Goal: Transaction & Acquisition: Purchase product/service

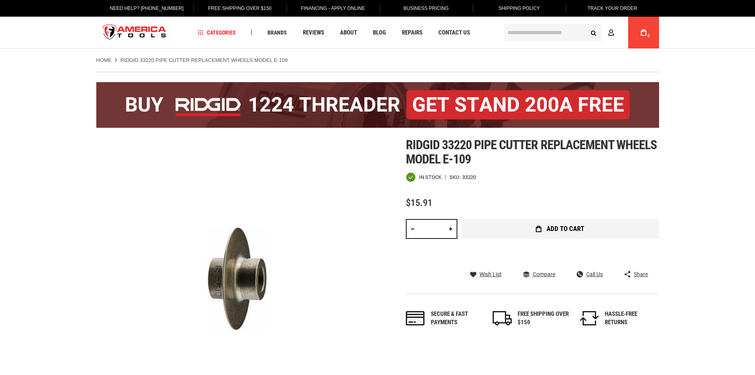
click at [570, 227] on span "Add to Cart" at bounding box center [566, 228] width 38 height 7
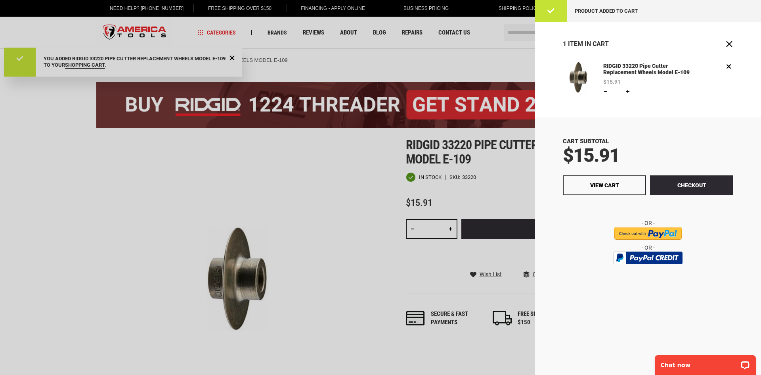
click at [512, 61] on div at bounding box center [380, 187] width 761 height 375
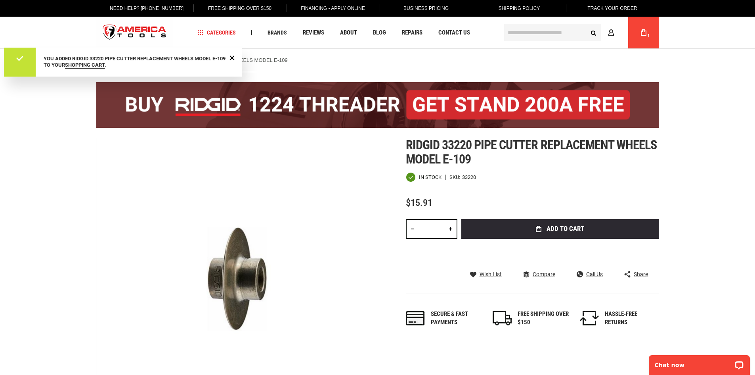
click at [520, 36] on input "text" at bounding box center [552, 32] width 97 height 17
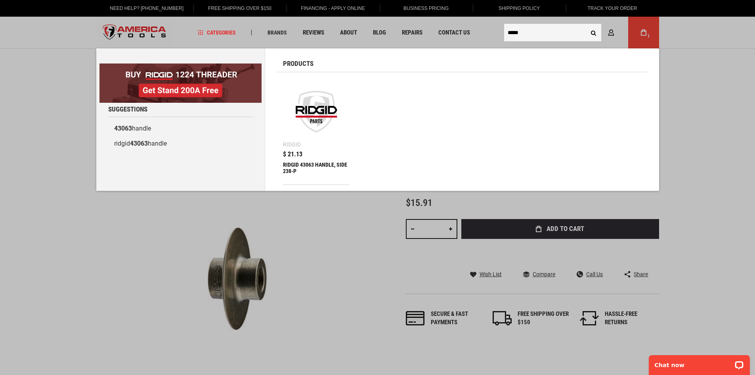
type input "*****"
click at [319, 162] on div "RIDGID 43063 HANDLE, SIDE 238-P" at bounding box center [316, 170] width 67 height 19
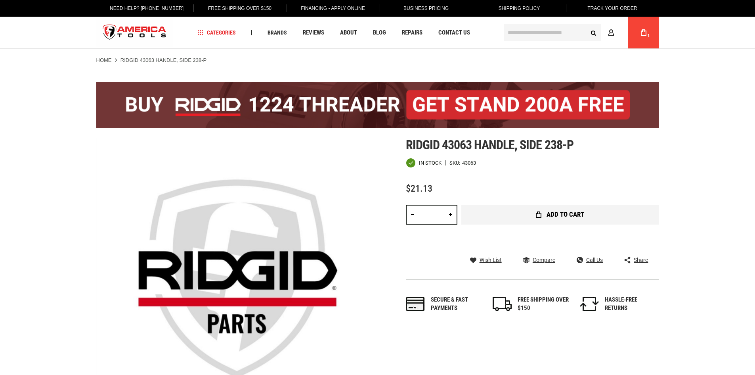
click at [556, 214] on span "Add to Cart" at bounding box center [566, 214] width 38 height 7
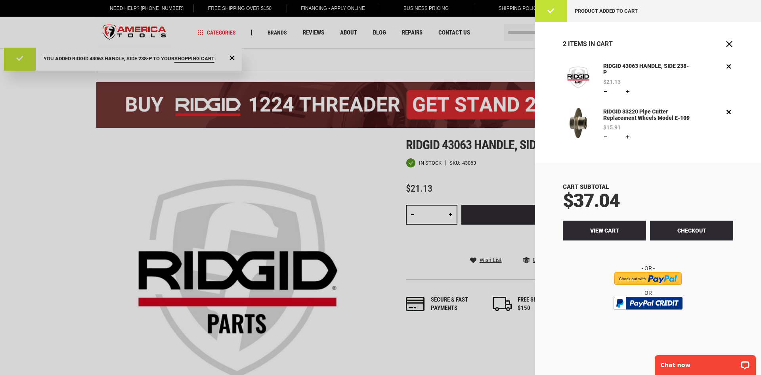
click at [622, 229] on link "View Cart" at bounding box center [604, 230] width 83 height 20
